Goal: Complete application form

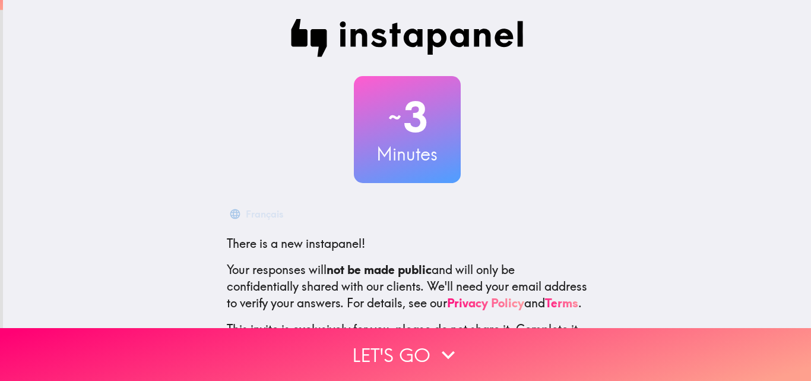
scroll to position [113, 0]
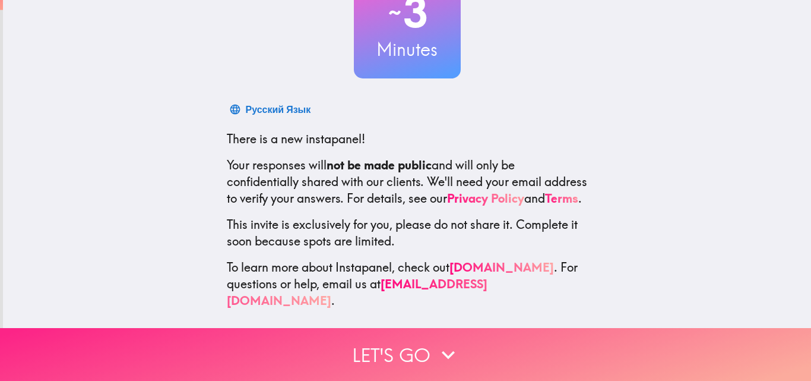
click at [444, 344] on icon "button" at bounding box center [448, 354] width 26 height 26
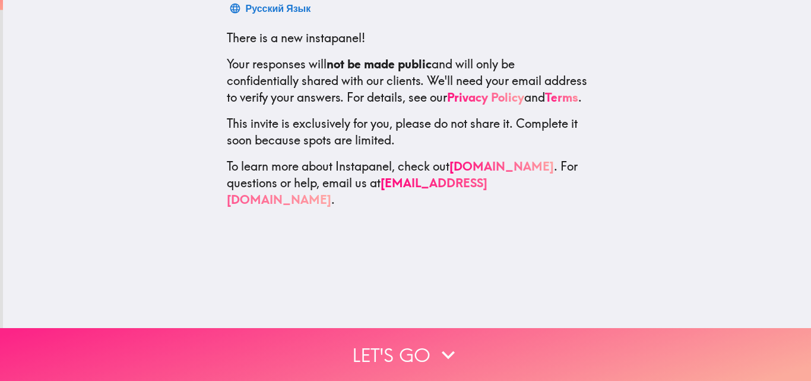
scroll to position [0, 0]
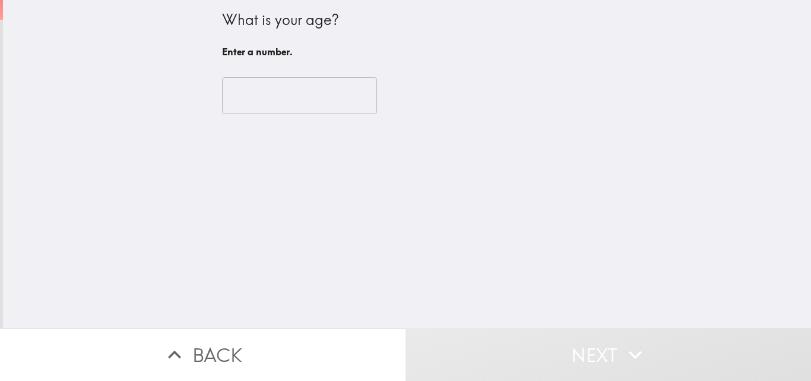
click at [255, 100] on input "number" at bounding box center [299, 95] width 155 height 37
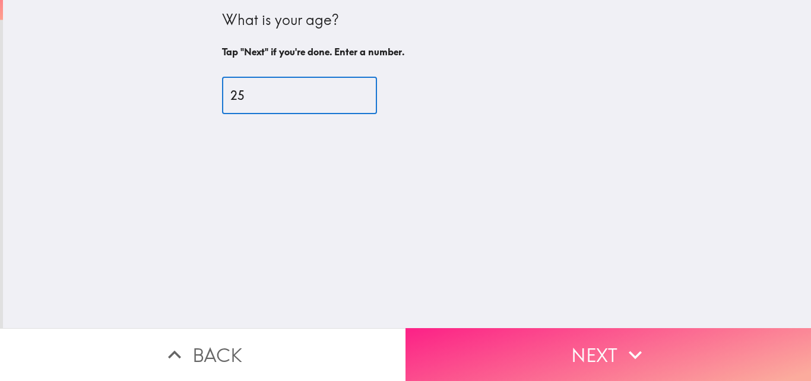
type input "25"
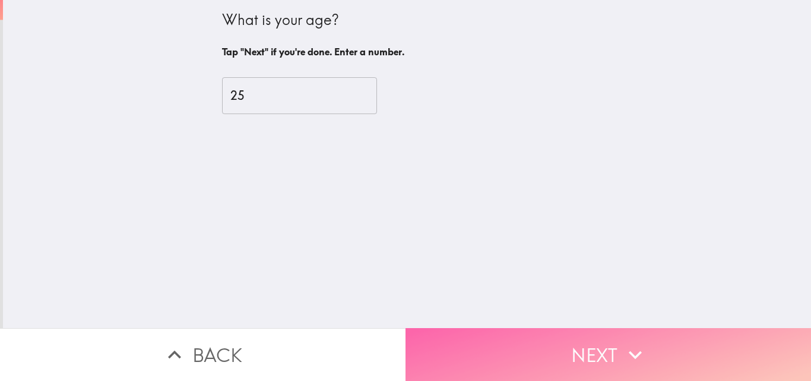
click at [675, 350] on button "Next" at bounding box center [607, 354] width 405 height 53
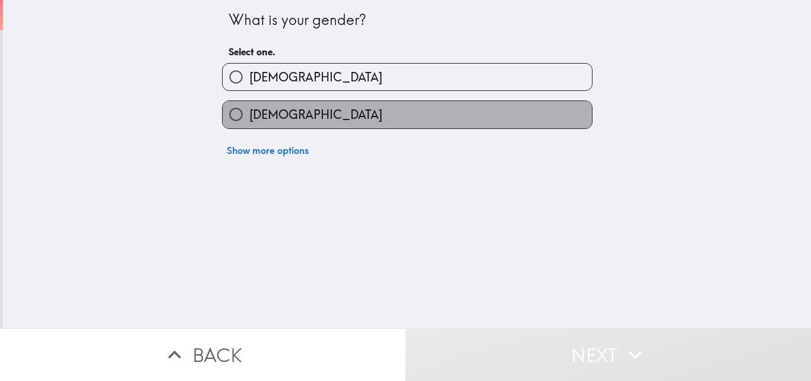
click at [243, 125] on label "[DEMOGRAPHIC_DATA]" at bounding box center [407, 114] width 369 height 27
click at [243, 125] on input "[DEMOGRAPHIC_DATA]" at bounding box center [236, 114] width 27 height 27
radio input "true"
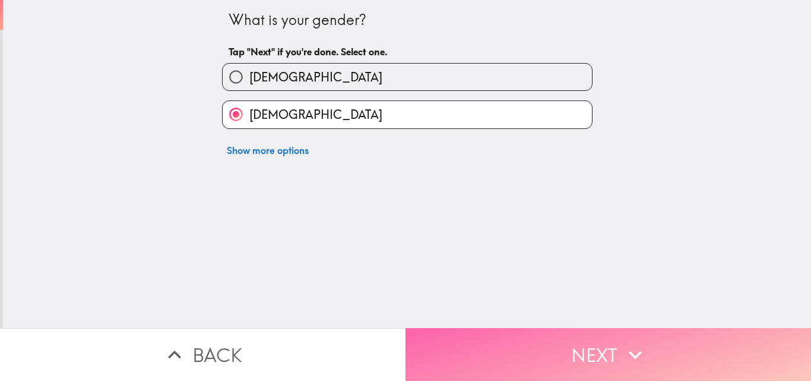
click at [665, 353] on button "Next" at bounding box center [607, 354] width 405 height 53
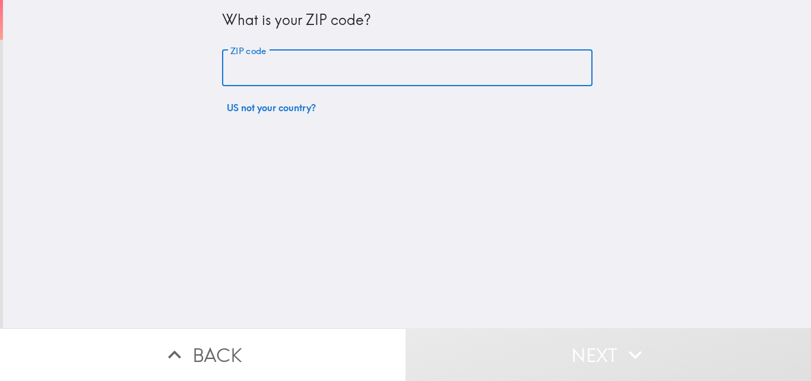
click at [273, 72] on input "ZIP code" at bounding box center [407, 68] width 370 height 37
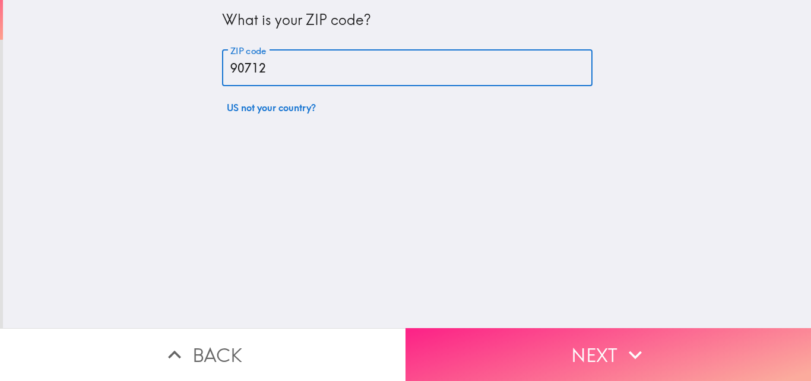
type input "90712"
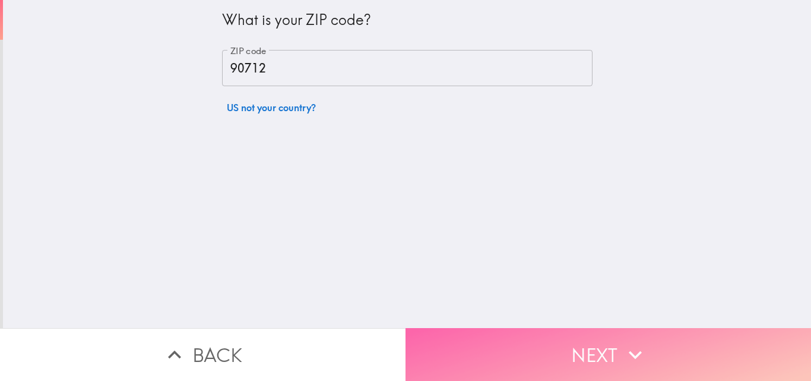
click at [668, 345] on button "Next" at bounding box center [607, 354] width 405 height 53
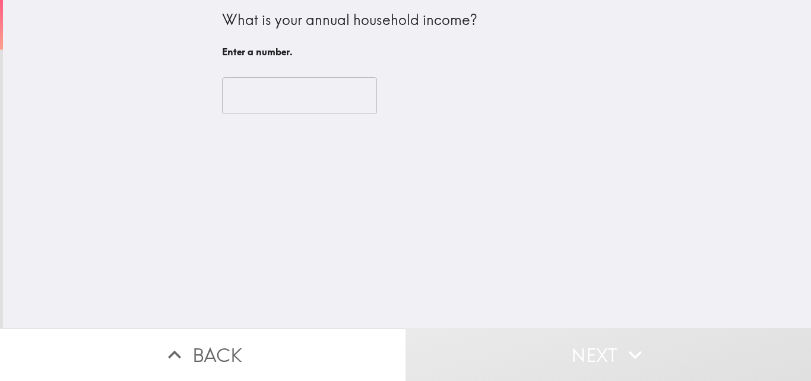
click at [268, 116] on div "​" at bounding box center [407, 95] width 370 height 65
click at [267, 108] on input "number" at bounding box center [299, 95] width 155 height 37
click at [349, 102] on input "number" at bounding box center [299, 95] width 155 height 37
click at [251, 96] on input "number" at bounding box center [299, 95] width 155 height 37
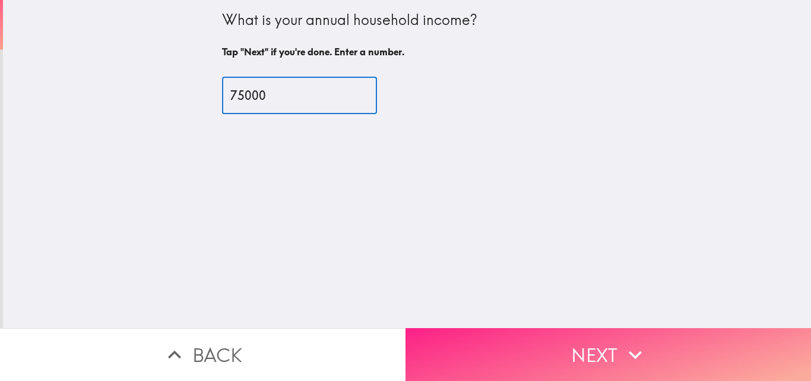
type input "75000"
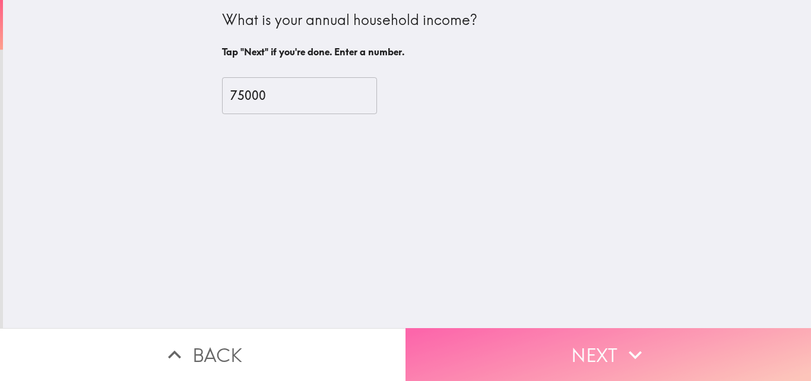
click at [655, 357] on button "Next" at bounding box center [607, 354] width 405 height 53
